Goal: Task Accomplishment & Management: Manage account settings

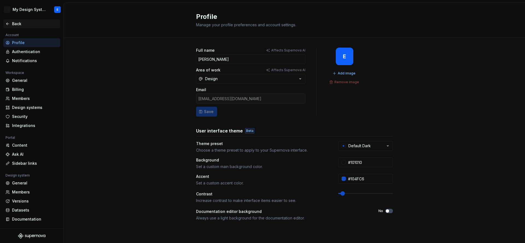
click at [14, 23] on div "Back" at bounding box center [35, 23] width 46 height 5
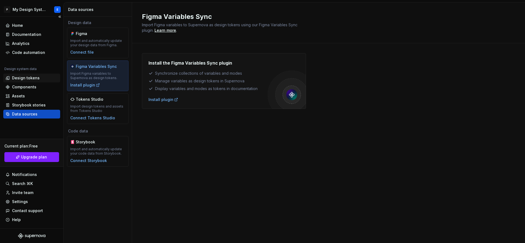
click at [28, 80] on div "Design tokens" at bounding box center [26, 77] width 28 height 5
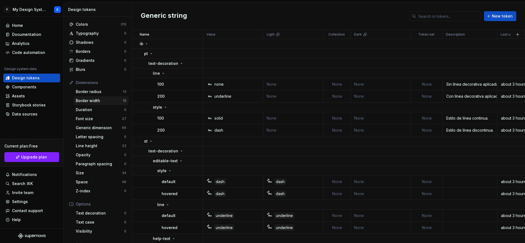
scroll to position [12, 0]
click at [16, 26] on div "Home" at bounding box center [17, 25] width 11 height 5
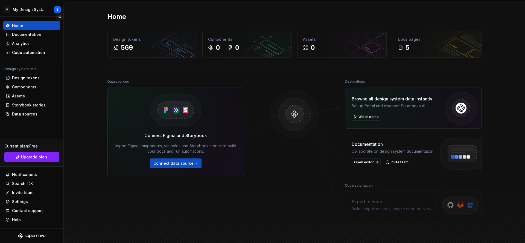
click at [60, 17] on button "Collapse sidebar" at bounding box center [60, 17] width 8 height 8
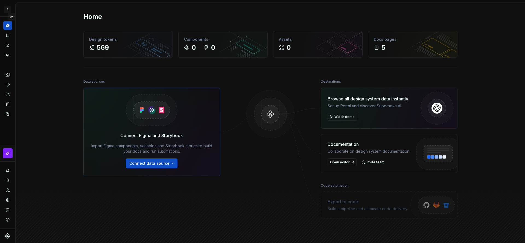
click at [12, 17] on button "Expand sidebar" at bounding box center [12, 17] width 8 height 8
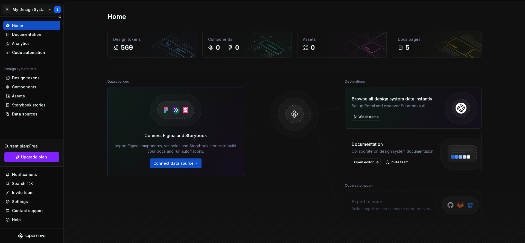
click at [47, 11] on html "P My Design System E Home Documentation Analytics Code automation Design system…" at bounding box center [262, 121] width 525 height 243
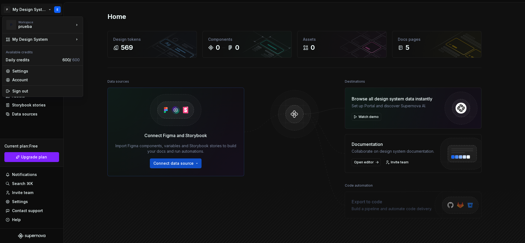
click at [72, 134] on html "P My Design System E Home Documentation Analytics Code automation Design system…" at bounding box center [262, 121] width 525 height 243
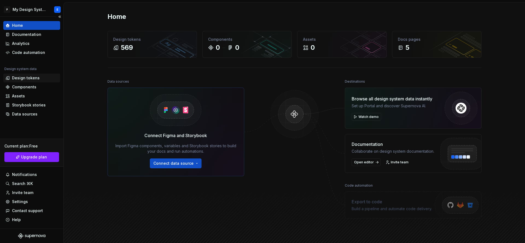
click at [27, 77] on div "Design tokens" at bounding box center [26, 77] width 28 height 5
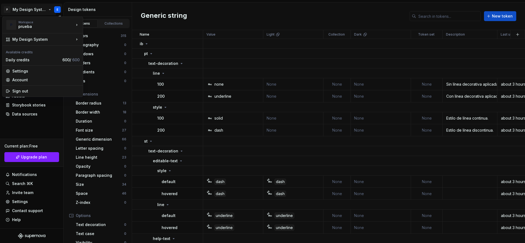
click at [27, 10] on html "P My Design System E Home Documentation Analytics Code automation Design system…" at bounding box center [262, 121] width 525 height 243
click at [71, 39] on div "My Design System" at bounding box center [43, 39] width 62 height 5
click at [138, 51] on div "Manage design systems" at bounding box center [120, 51] width 57 height 5
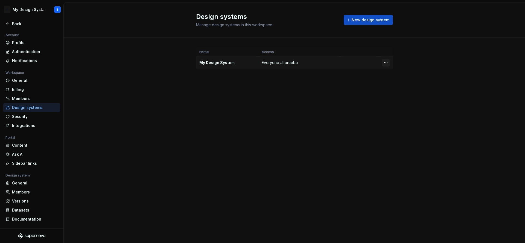
drag, startPoint x: 380, startPoint y: 64, endPoint x: 386, endPoint y: 63, distance: 7.0
click at [381, 64] on td at bounding box center [386, 63] width 14 height 12
click at [386, 63] on html "P My Design System E Back Account Profile Authentication Notifications Workspac…" at bounding box center [262, 121] width 525 height 243
click at [442, 82] on div "Design system settings" at bounding box center [418, 81] width 52 height 5
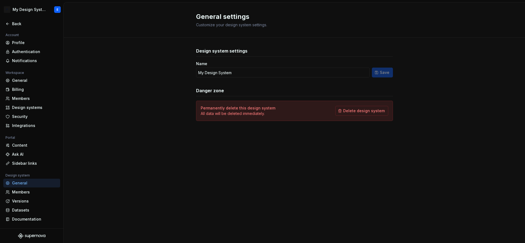
click at [442, 82] on div "Design system settings Name My Design System Save Danger zone Permanently delet…" at bounding box center [295, 90] width 462 height 104
click at [113, 68] on div "Design system settings Name My Design System Save Danger zone Permanently delet…" at bounding box center [295, 90] width 462 height 104
click at [38, 204] on div "Versions" at bounding box center [31, 201] width 57 height 9
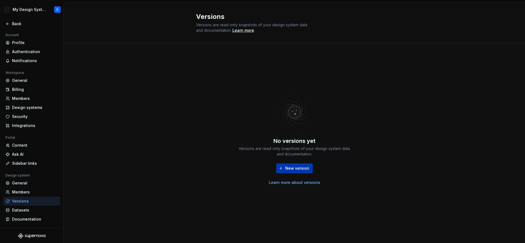
click at [303, 168] on span "New version" at bounding box center [297, 168] width 24 height 5
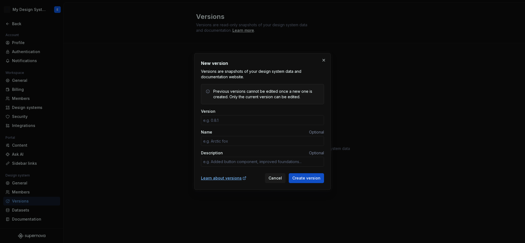
type input "1"
type textarea "*"
type input "1"
type textarea "*"
type input "0"
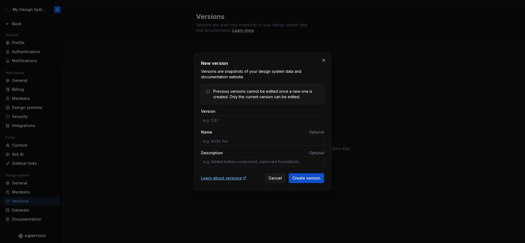
type textarea "*"
type input "0"
type textarea "*"
type input "1"
type textarea "*"
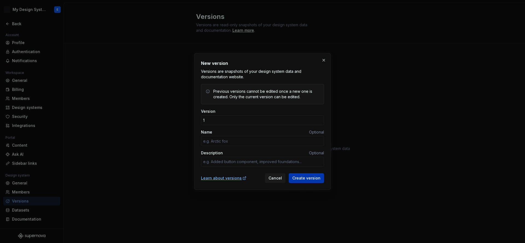
type input "1"
click at [312, 178] on span "Create version" at bounding box center [306, 177] width 28 height 5
type textarea "*"
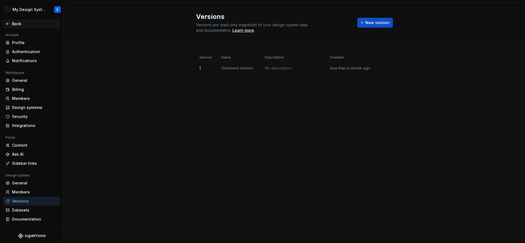
click at [20, 24] on div "Back" at bounding box center [35, 23] width 46 height 5
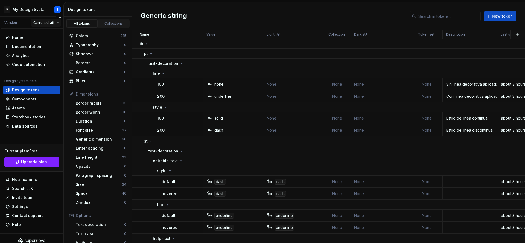
click at [55, 20] on html "P My Design System E Version Current draft Home Documentation Analytics Code au…" at bounding box center [262, 121] width 525 height 243
